Goal: Task Accomplishment & Management: Manage account settings

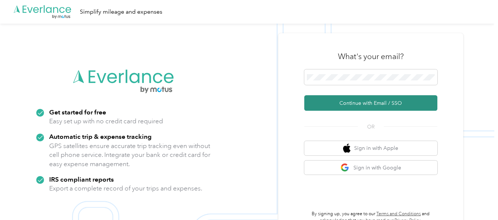
click at [375, 105] on button "Continue with Email / SSO" at bounding box center [370, 103] width 133 height 16
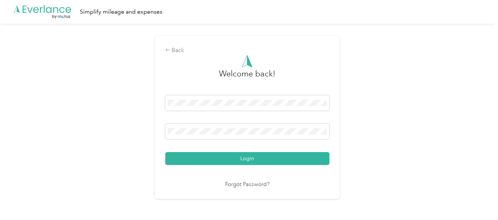
click at [240, 184] on link "Forgot Password?" at bounding box center [247, 185] width 44 height 8
